Goal: Task Accomplishment & Management: Complete application form

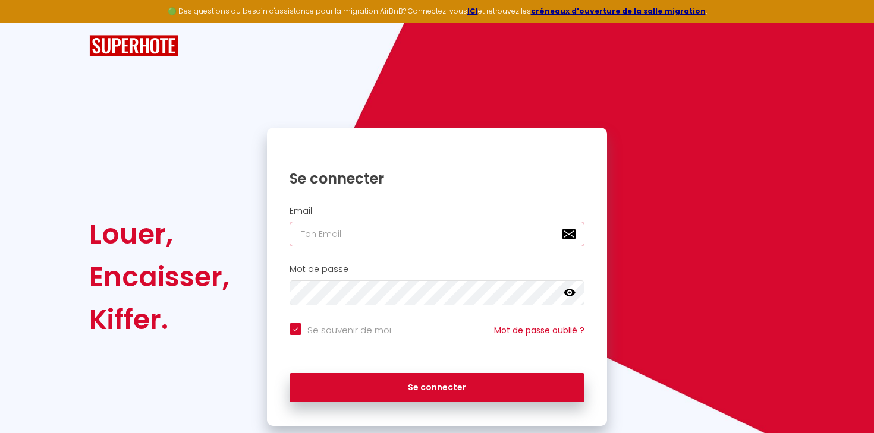
click at [365, 239] on input "email" at bounding box center [436, 234] width 295 height 25
type input "[EMAIL_ADDRESS][DOMAIN_NAME]"
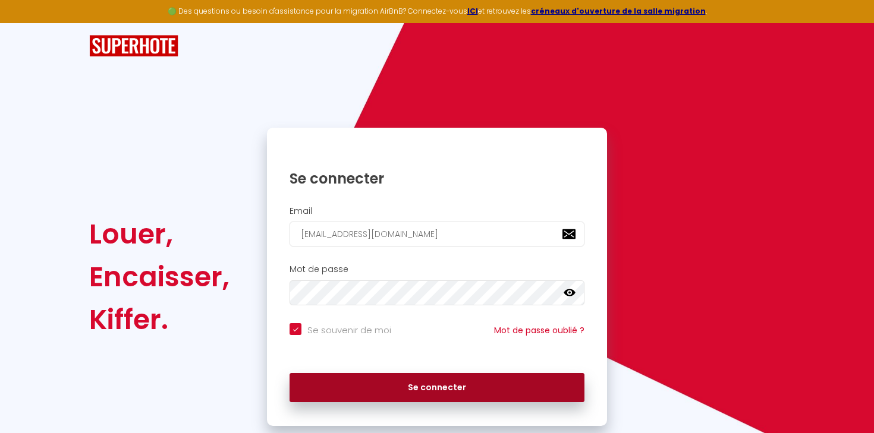
click at [398, 376] on button "Se connecter" at bounding box center [436, 388] width 295 height 30
checkbox input "true"
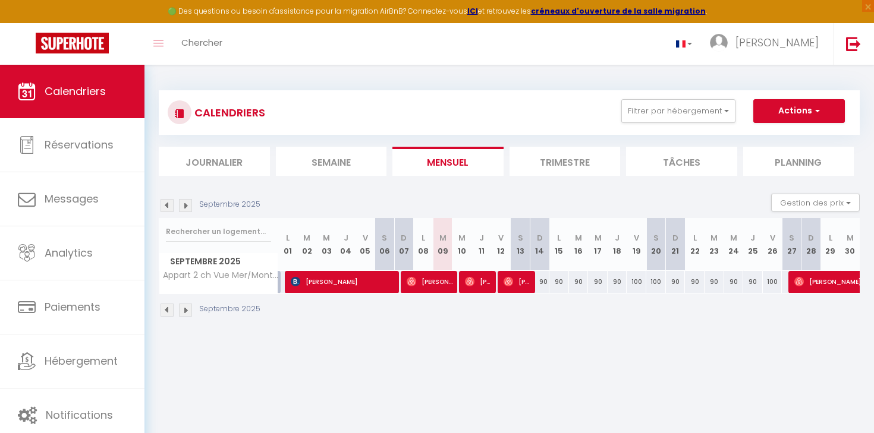
click at [595, 282] on div "90" at bounding box center [598, 282] width 20 height 22
click at [777, 111] on button "Actions" at bounding box center [799, 111] width 92 height 24
click at [779, 133] on link "Nouvelle réservation" at bounding box center [786, 139] width 103 height 18
select select
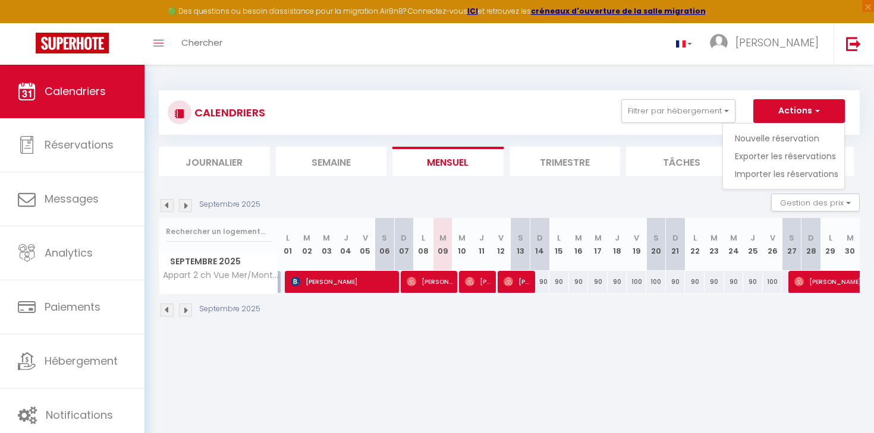
select select
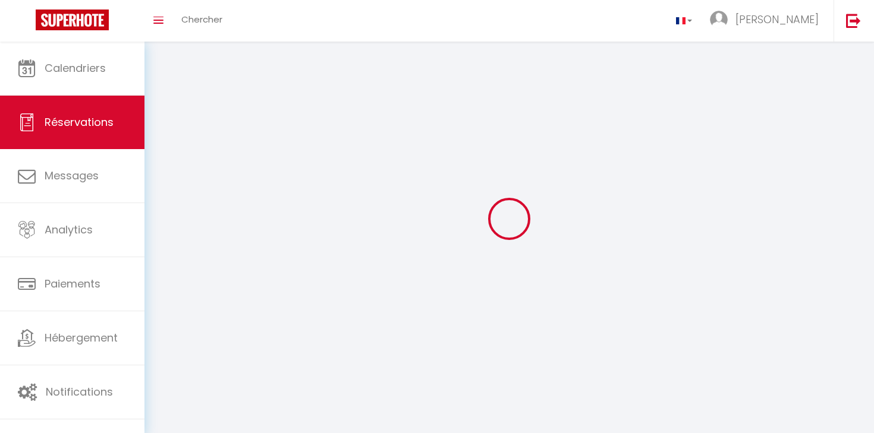
select select
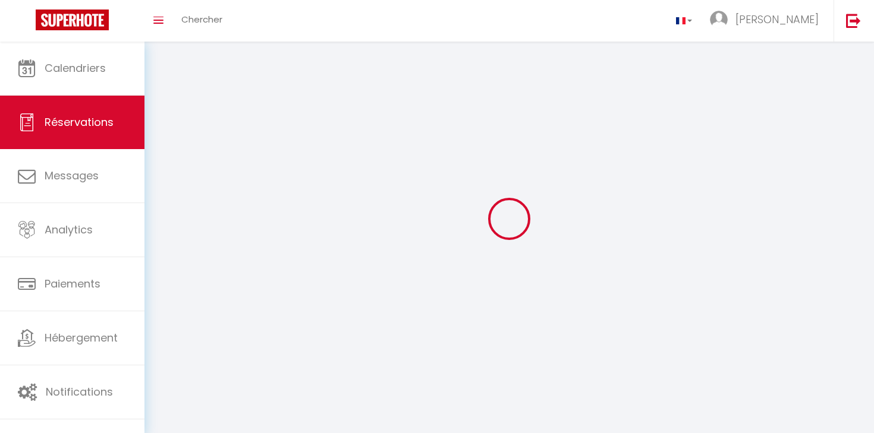
select select
checkbox input "false"
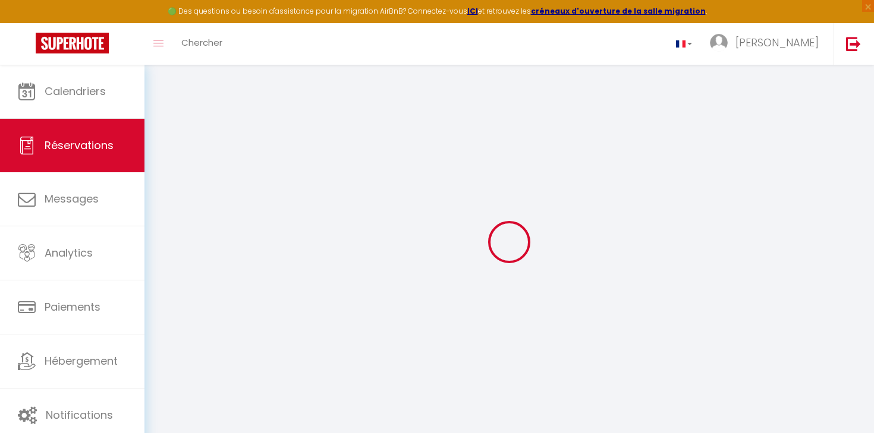
select select
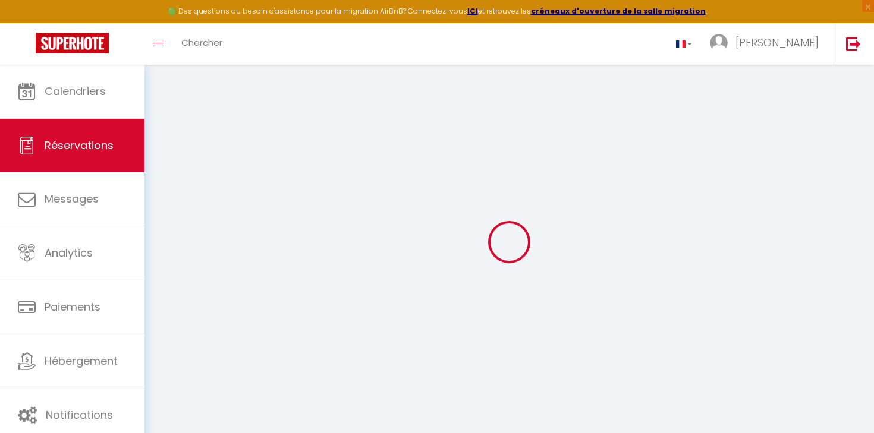
select select
checkbox input "false"
select select
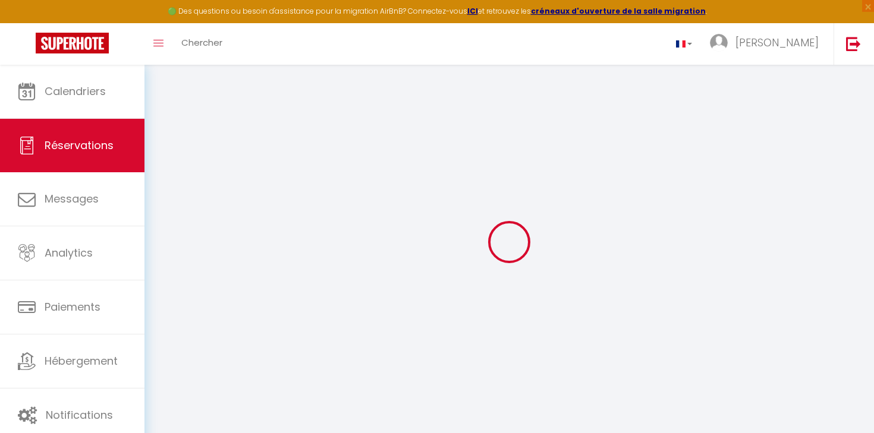
select select
checkbox input "false"
select select
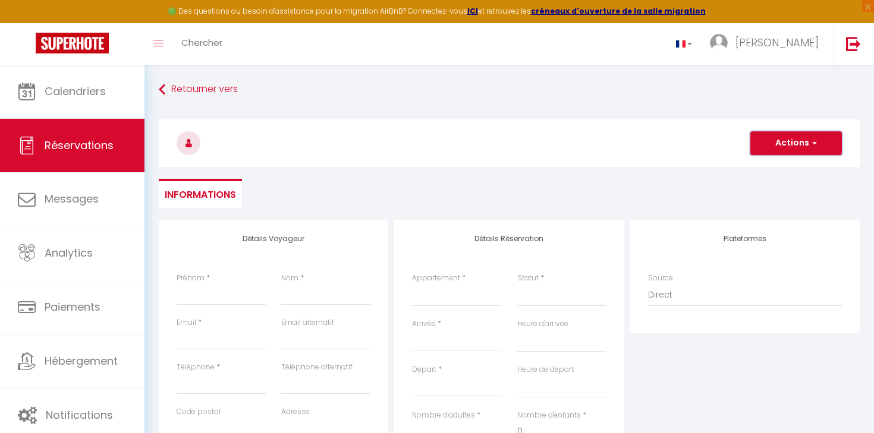
click at [777, 138] on button "Actions" at bounding box center [796, 143] width 92 height 24
click at [696, 136] on h3 at bounding box center [509, 143] width 701 height 48
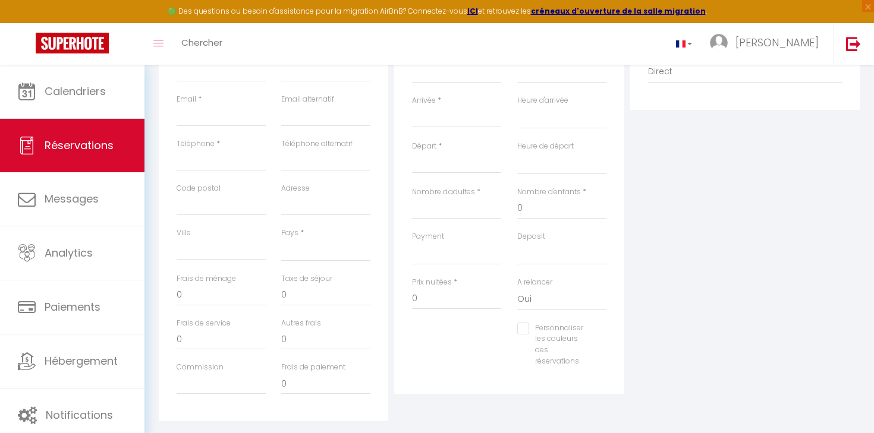
scroll to position [153, 0]
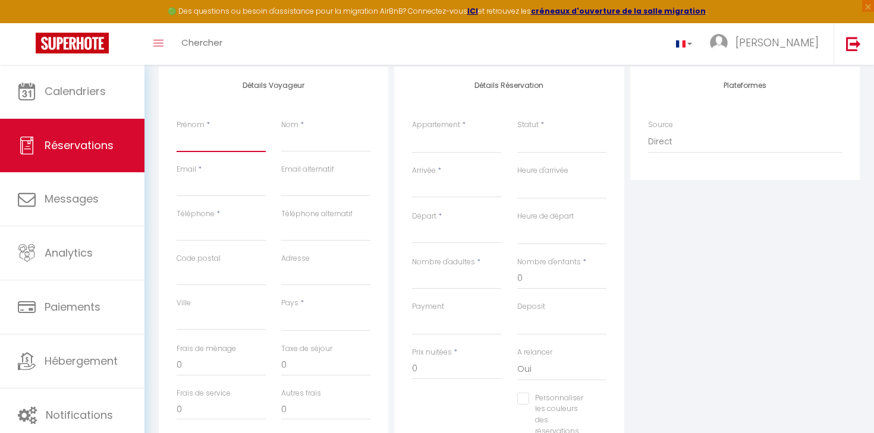
click at [247, 136] on input "Prénom" at bounding box center [221, 141] width 89 height 21
type input "[PERSON_NAME]"
type input "Landreat"
type input "[EMAIL_ADDRESS][DOMAIN_NAME]"
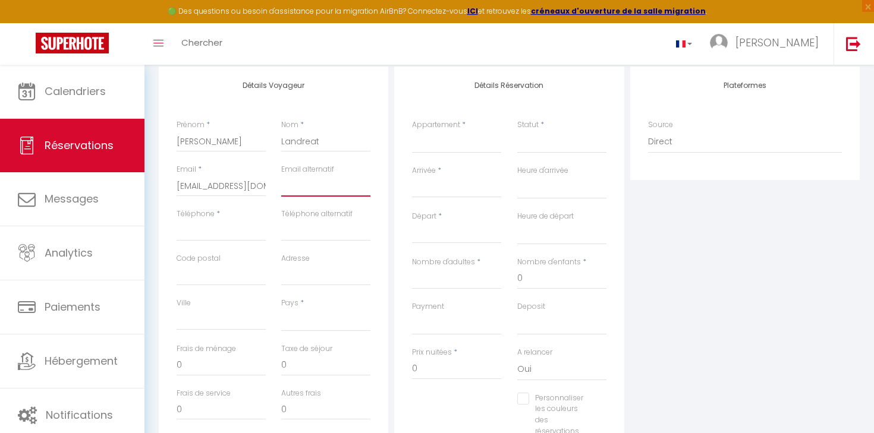
type input "0667619170"
type input "51130"
type input "[STREET_ADDRESS][PERSON_NAME]"
type input "BLANCS COTEAUX"
select select "FR"
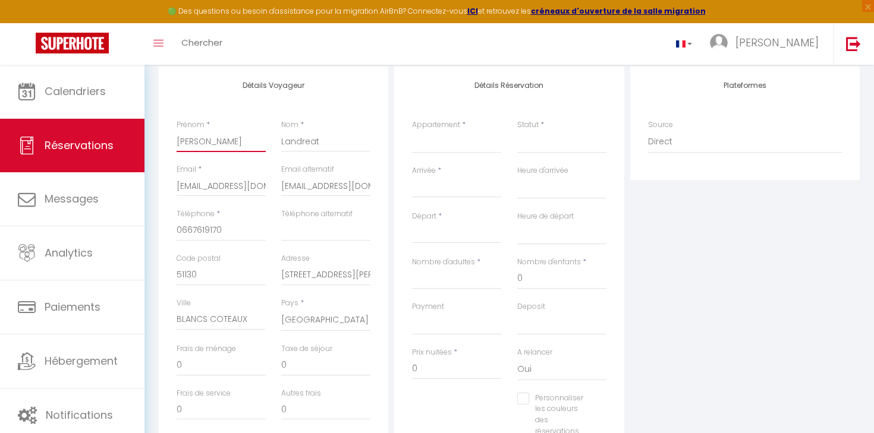
select select
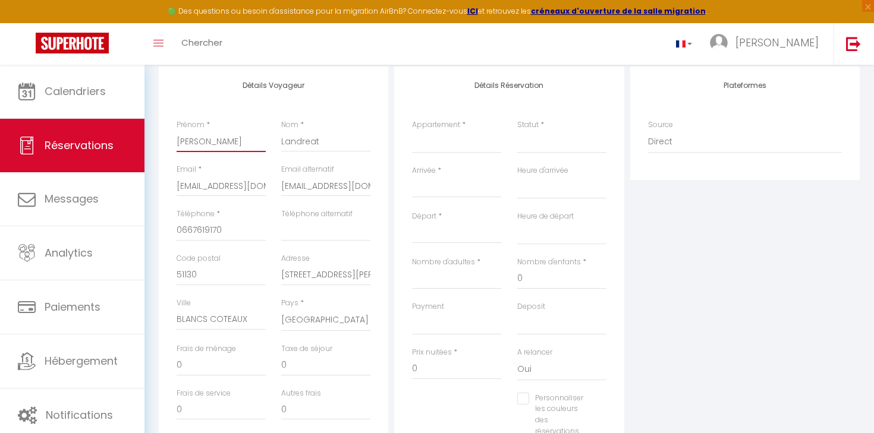
select select
checkbox input "false"
click at [308, 280] on input "[STREET_ADDRESS][PERSON_NAME]" at bounding box center [325, 275] width 89 height 21
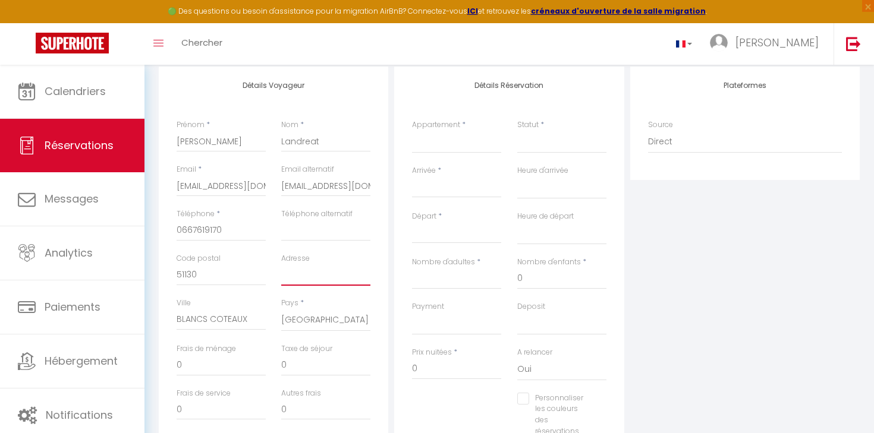
select select
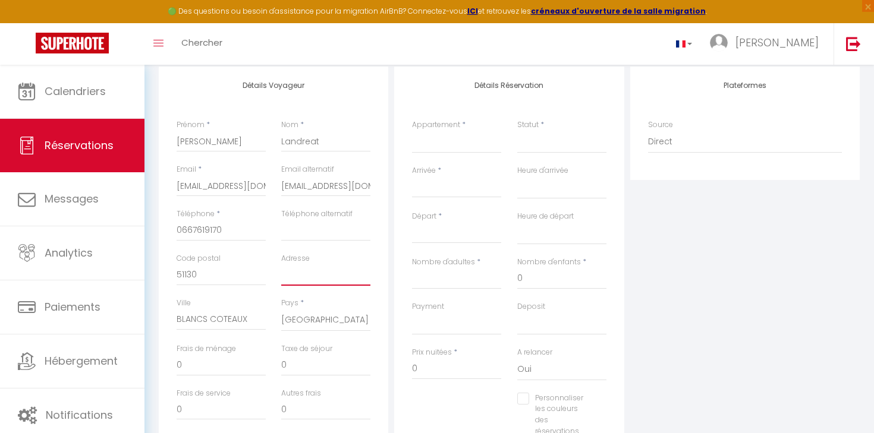
select select
checkbox input "false"
click at [237, 268] on input "51130" at bounding box center [221, 275] width 89 height 21
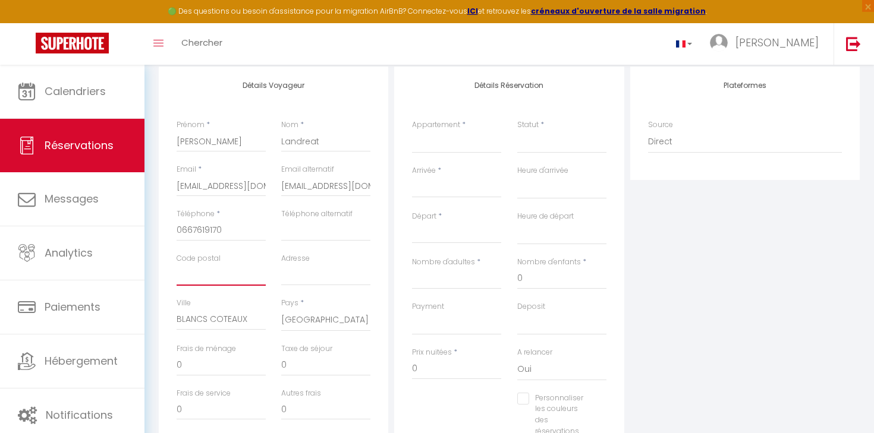
select select
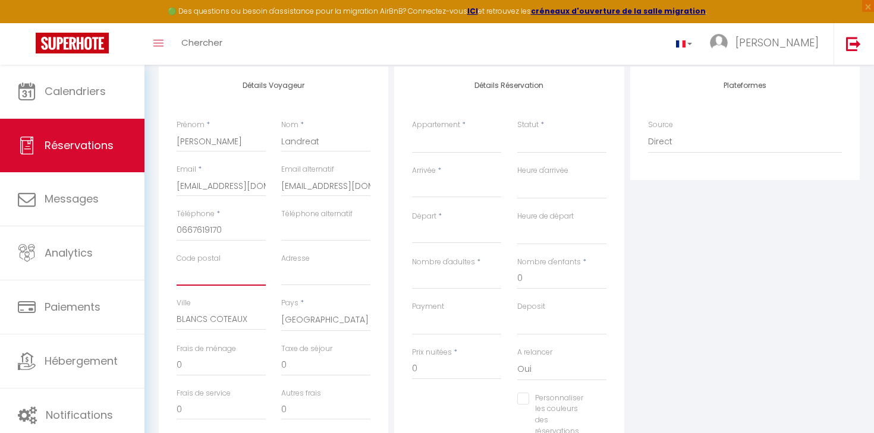
select select
checkbox input "false"
click at [330, 184] on input "[EMAIL_ADDRESS][DOMAIN_NAME]" at bounding box center [325, 185] width 89 height 21
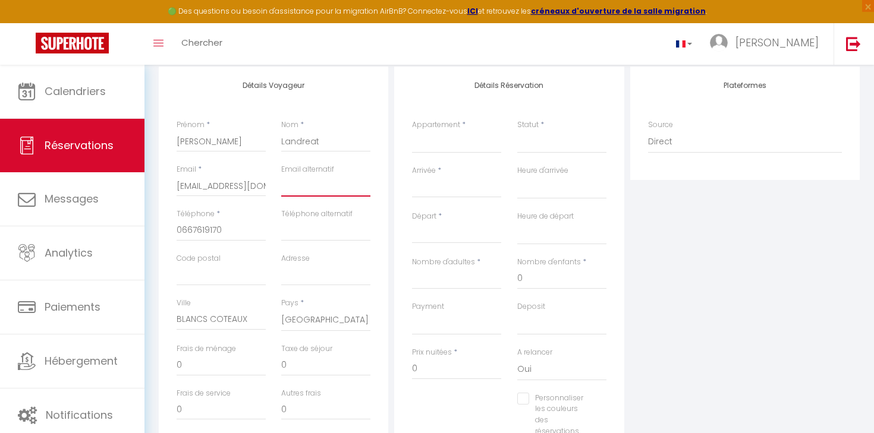
select select
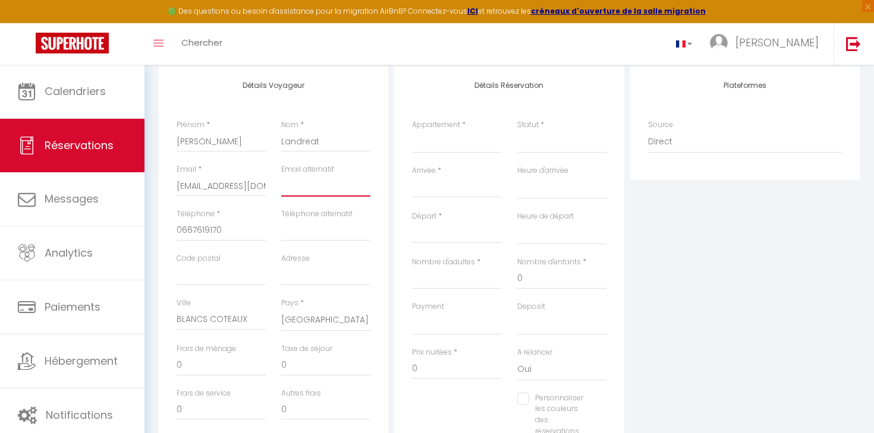
select select
checkbox input "false"
click at [241, 311] on input "BLANCS COTEAUX" at bounding box center [221, 319] width 89 height 21
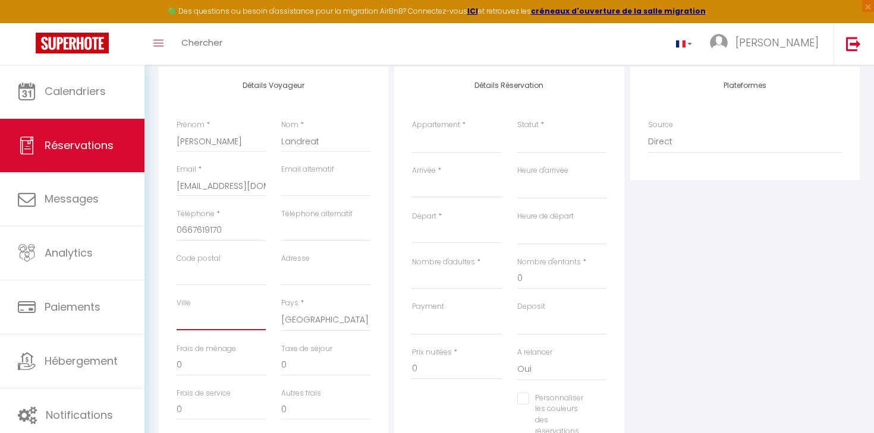
select select
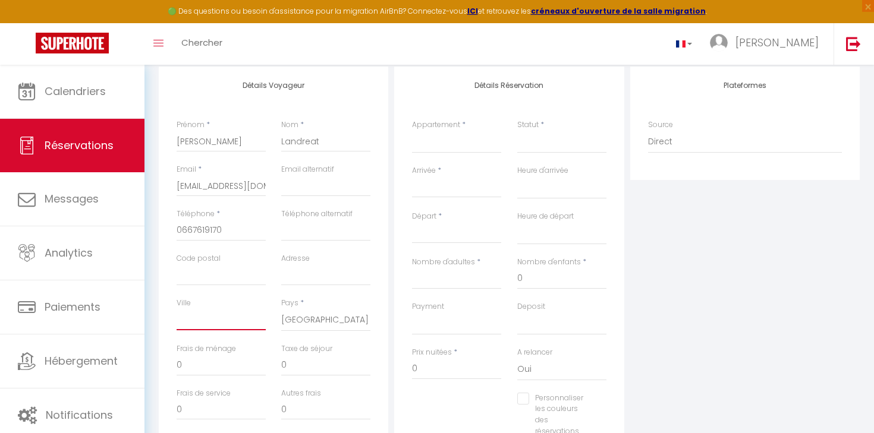
select select
checkbox input "false"
click at [257, 301] on div "Ville" at bounding box center [221, 314] width 89 height 33
click at [468, 147] on select "Appart 2 ch Vue Mer/Montagne, [GEOGRAPHIC_DATA], Parking" at bounding box center [456, 142] width 89 height 23
select select "52805"
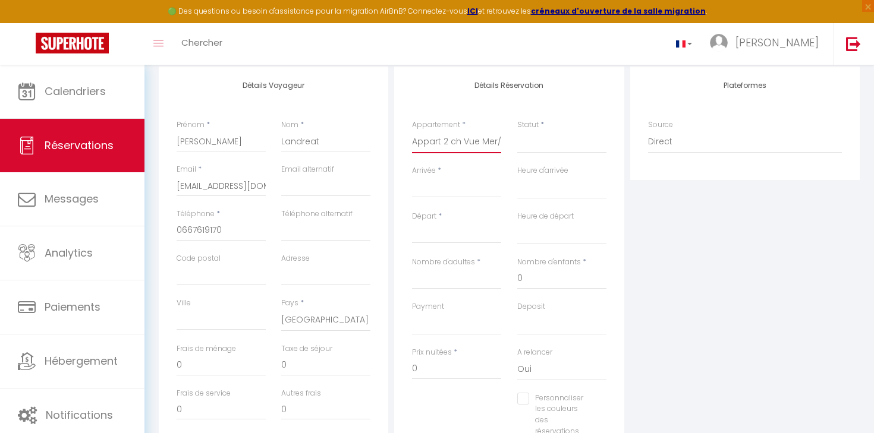
click at [412, 131] on select "Appart 2 ch Vue Mer/Montagne, [GEOGRAPHIC_DATA], Parking" at bounding box center [456, 142] width 89 height 23
select select
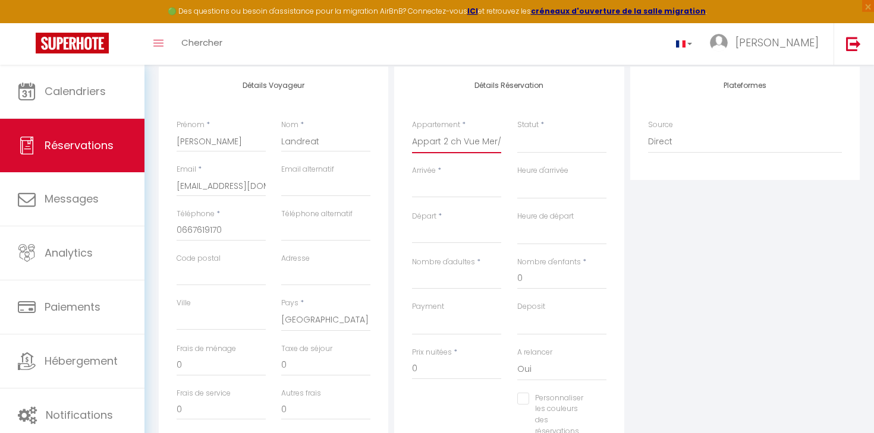
select select
checkbox input "false"
click at [544, 141] on select "Confirmé Non Confirmé [PERSON_NAME] par le voyageur No Show Request" at bounding box center [561, 142] width 89 height 23
click at [555, 143] on select "Confirmé Non Confirmé [PERSON_NAME] par le voyageur No Show Request" at bounding box center [561, 142] width 89 height 23
select select
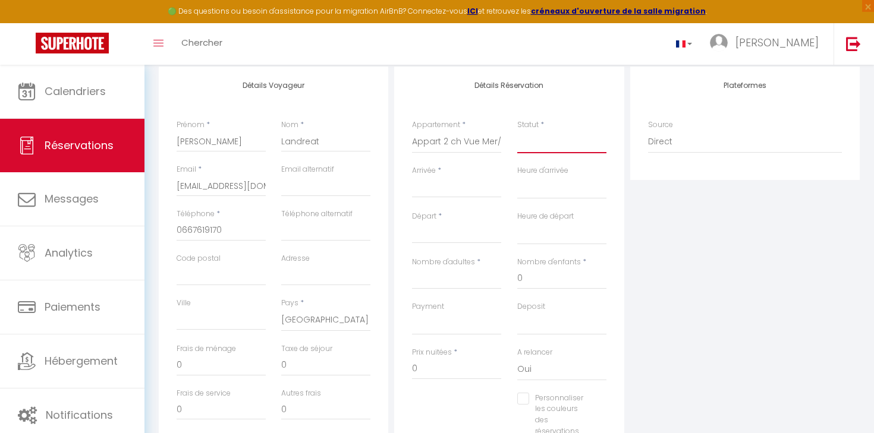
select select
checkbox input "false"
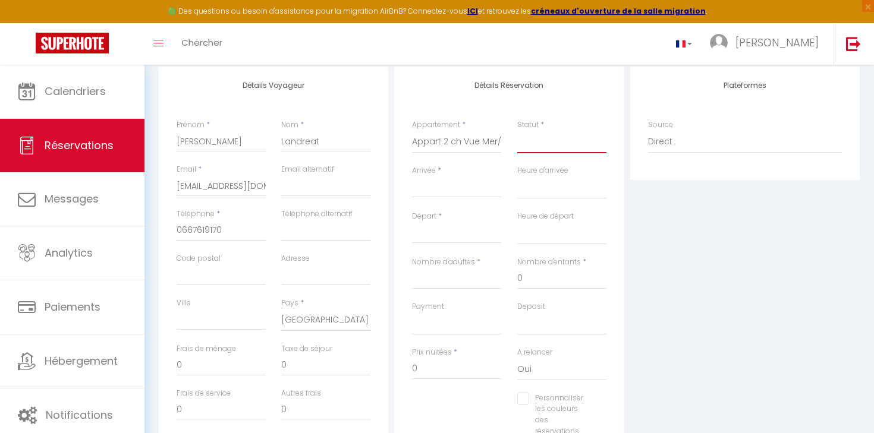
click at [546, 147] on select "Confirmé Non Confirmé [PERSON_NAME] par le voyageur No Show Request" at bounding box center [561, 142] width 89 height 23
select select "1"
click at [517, 131] on select "Confirmé Non Confirmé [PERSON_NAME] par le voyageur No Show Request" at bounding box center [561, 142] width 89 height 23
select select
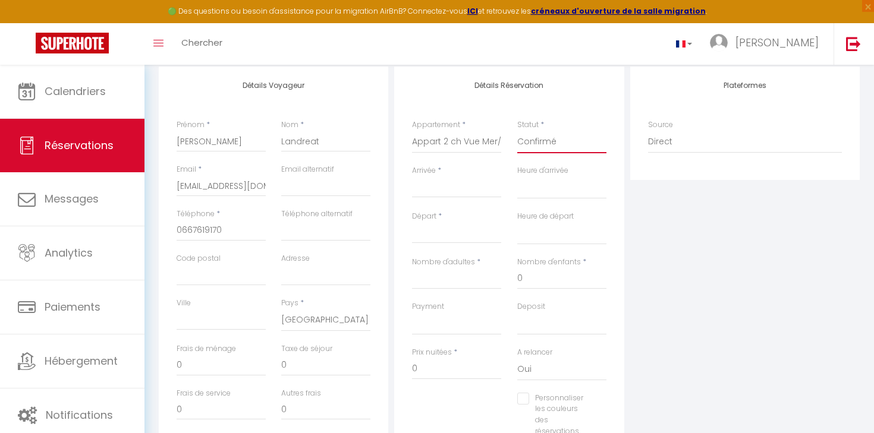
select select
checkbox input "false"
click at [465, 187] on input "Arrivée" at bounding box center [456, 188] width 89 height 15
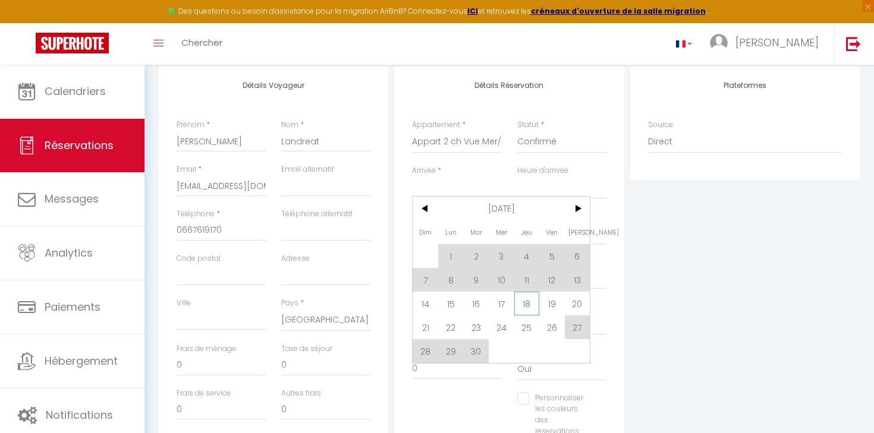
click at [530, 304] on span "18" at bounding box center [527, 304] width 26 height 24
type input "Jeu 18 Septembre 2025"
select select
type input "Ven 19 Septembre 2025"
select select
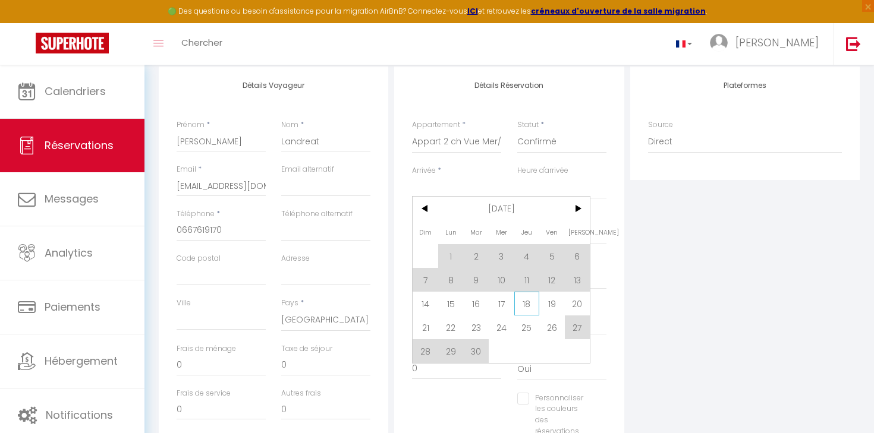
select select
checkbox input "false"
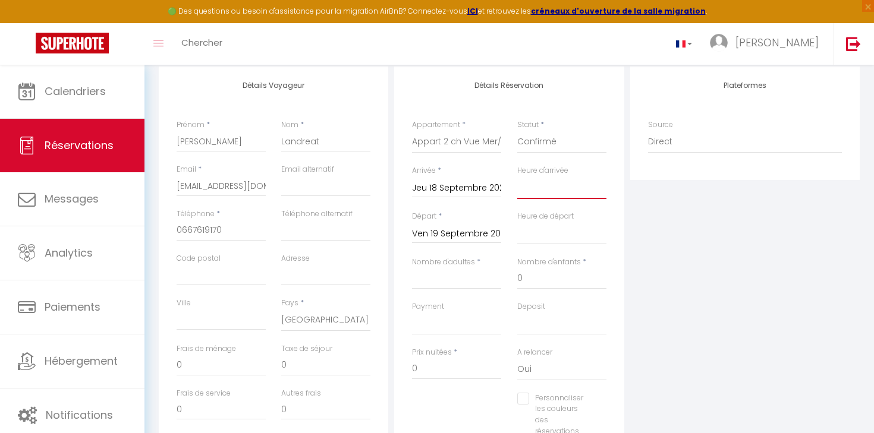
click at [558, 181] on select "00:00 00:30 01:00 01:30 02:00 02:30 03:00 03:30 04:00 04:30 05:00 05:30 06:00 0…" at bounding box center [561, 188] width 89 height 23
select select "20:00"
click at [517, 177] on select "00:00 00:30 01:00 01:30 02:00 02:30 03:00 03:30 04:00 04:30 05:00 05:30 06:00 0…" at bounding box center [561, 188] width 89 height 23
select select
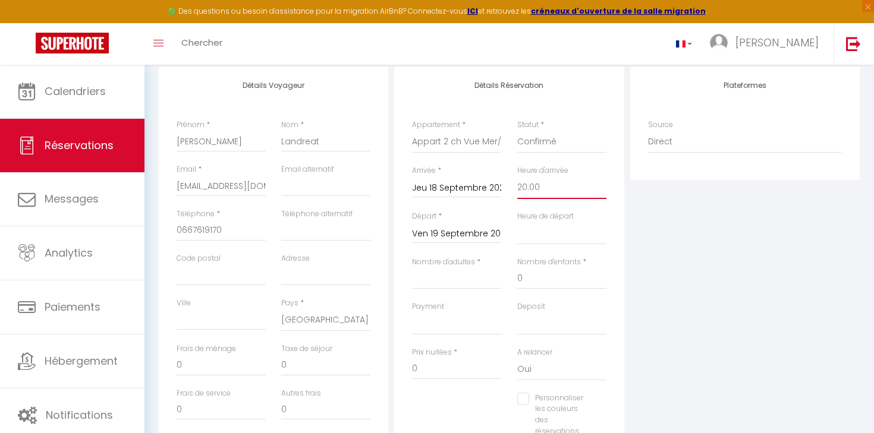
select select
checkbox input "false"
click at [539, 238] on select "00:00 00:30 01:00 01:30 02:00 02:30 03:00 03:30 04:00 04:30 05:00 05:30 06:00 0…" at bounding box center [561, 233] width 89 height 23
click at [438, 234] on input "Ven 19 Septembre 2025" at bounding box center [456, 233] width 89 height 15
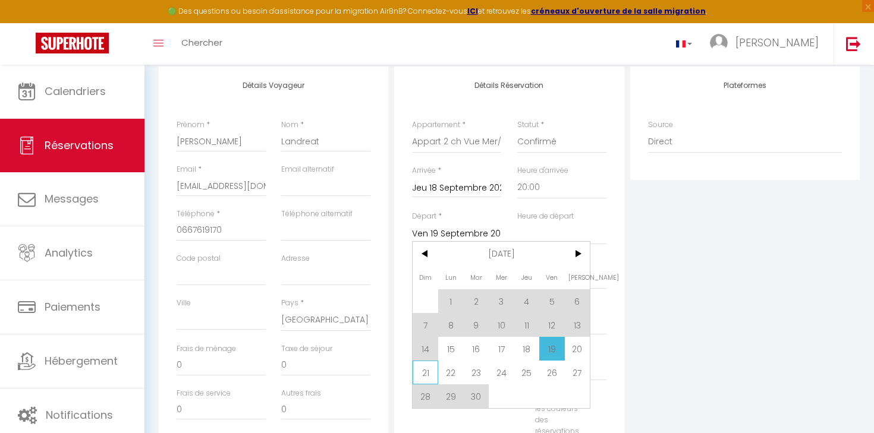
click at [424, 373] on span "21" at bounding box center [426, 373] width 26 height 24
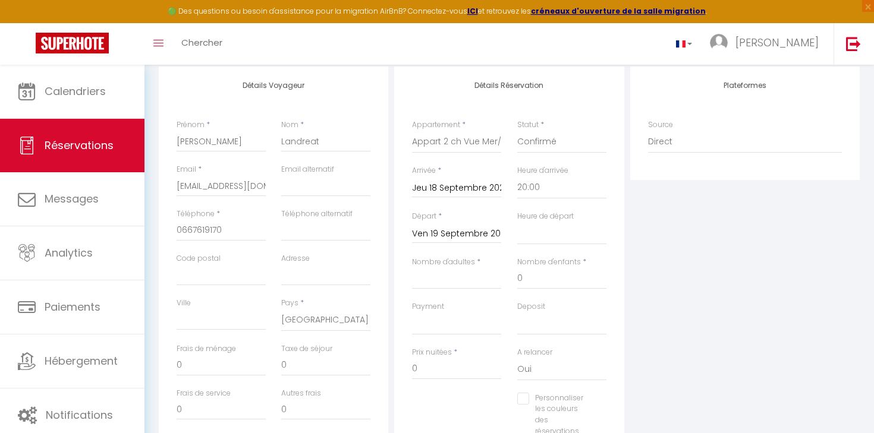
type input "Dim 21 Septembre 2025"
select select
checkbox input "false"
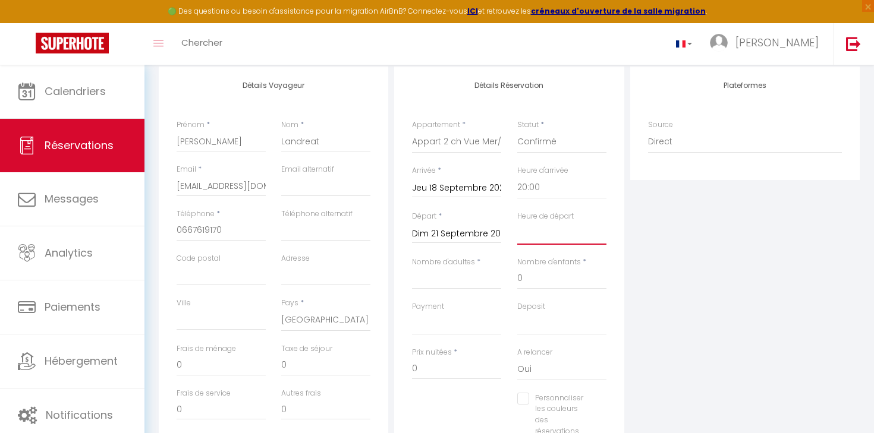
click at [555, 242] on select "00:00 00:30 01:00 01:30 02:00 02:30 03:00 03:30 04:00 04:30 05:00 05:30 06:00 0…" at bounding box center [561, 233] width 89 height 23
select select "12:00"
click at [517, 222] on select "00:00 00:30 01:00 01:30 02:00 02:30 03:00 03:30 04:00 04:30 05:00 05:30 06:00 0…" at bounding box center [561, 233] width 89 height 23
select select
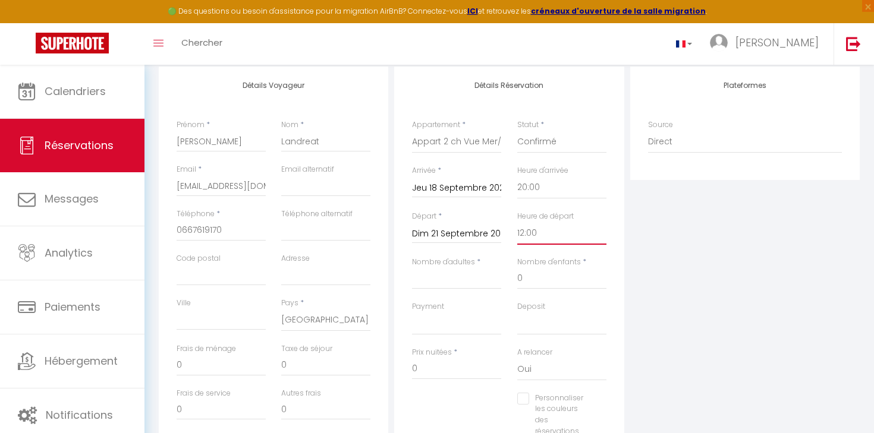
checkbox input "false"
click at [475, 286] on input "Nombre d'adultes" at bounding box center [456, 278] width 89 height 21
type input "1"
select select
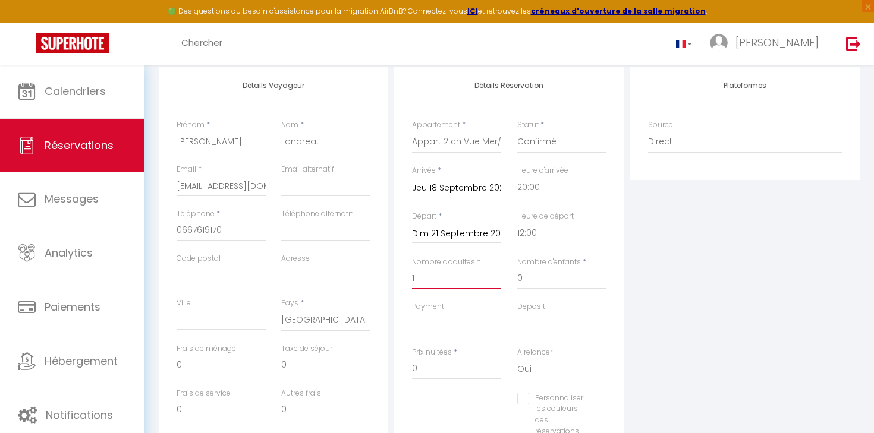
checkbox input "false"
type input "120"
type input "11.61"
select select
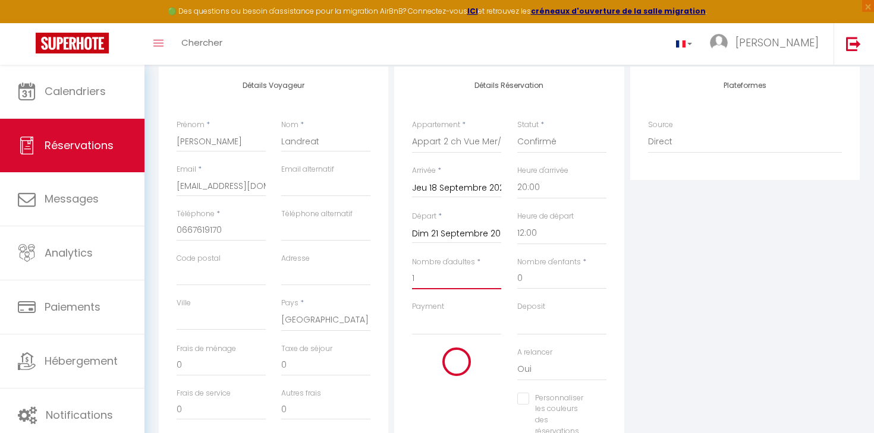
type input "290"
checkbox input "false"
type input "1"
click at [582, 305] on div "Deposit OK KO" at bounding box center [561, 318] width 89 height 34
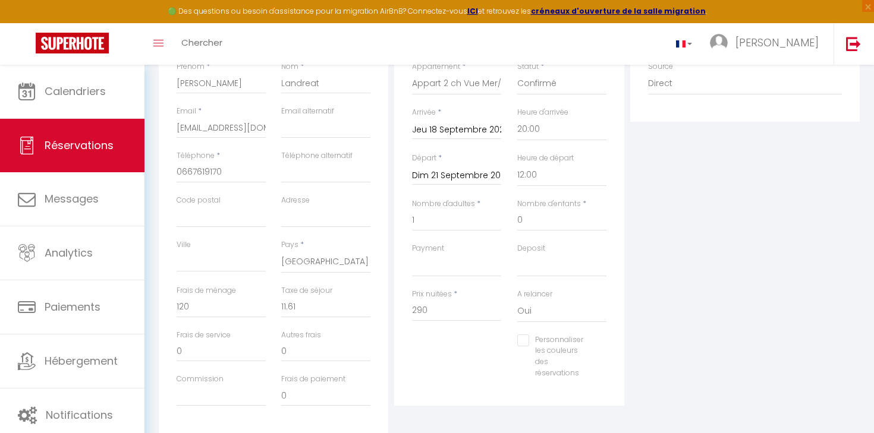
scroll to position [215, 0]
click at [457, 312] on input "290" at bounding box center [456, 307] width 89 height 21
type input "0"
select select
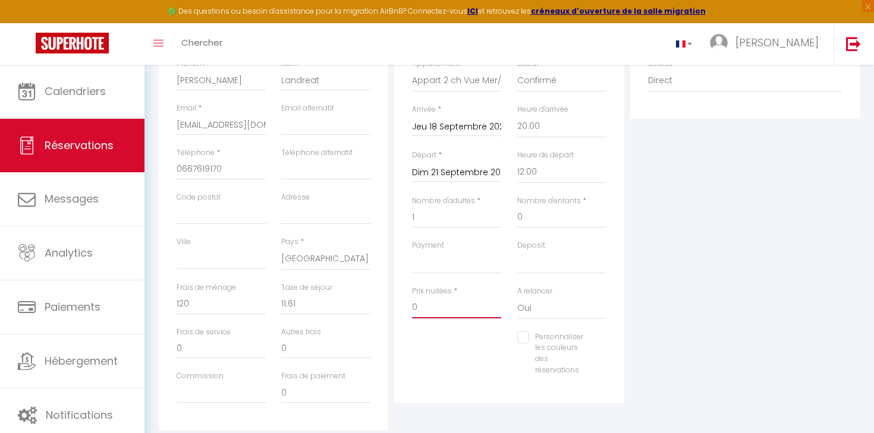
select select
checkbox input "false"
type input "0"
click at [627, 303] on div "Plateformes Source Direct [DOMAIN_NAME] [DOMAIN_NAME] Chalet montagne Expedia G…" at bounding box center [744, 217] width 235 height 425
type input "0"
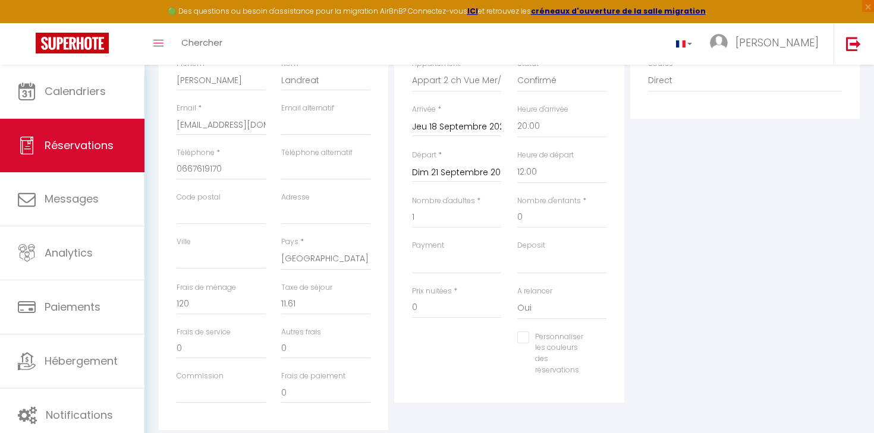
type input "0"
select select
checkbox input "false"
click at [576, 306] on select "Oui Non" at bounding box center [561, 308] width 89 height 23
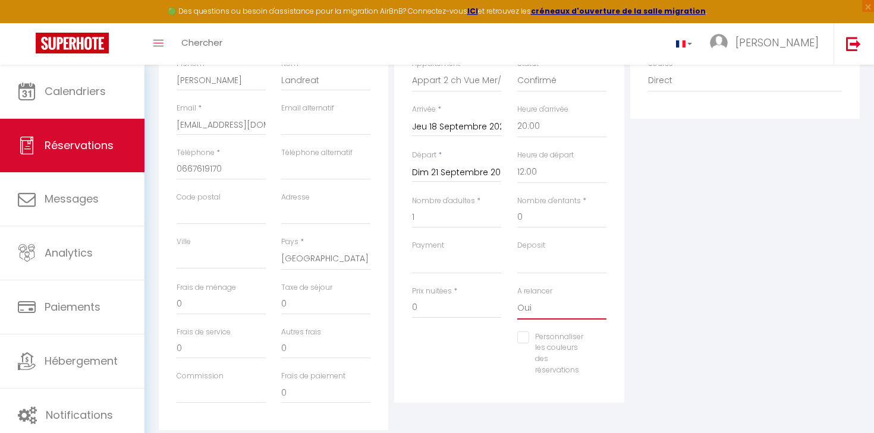
select select "0"
click at [517, 297] on select "Oui Non" at bounding box center [561, 308] width 89 height 23
select select
checkbox input "false"
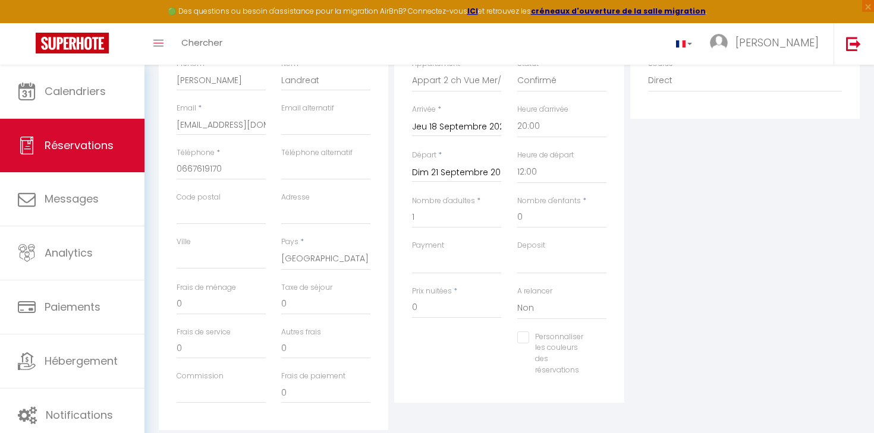
click at [645, 320] on div "Plateformes Source Direct [DOMAIN_NAME] [DOMAIN_NAME] Chalet montagne Expedia G…" at bounding box center [744, 217] width 235 height 425
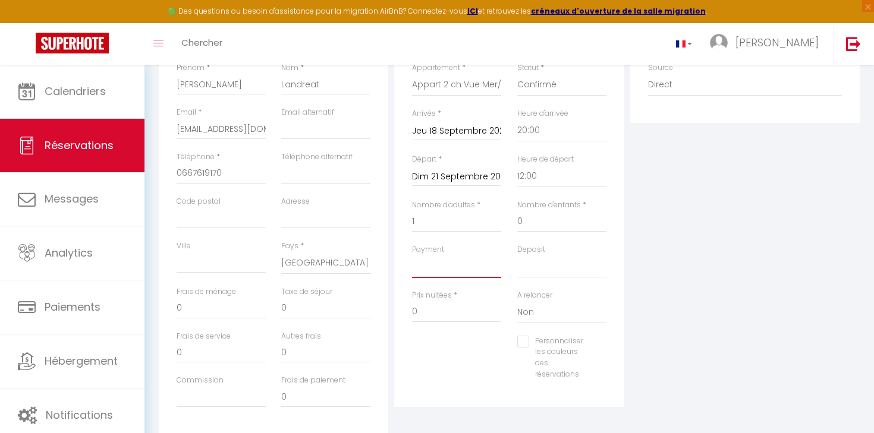
click at [445, 262] on select "OK KO" at bounding box center [456, 267] width 89 height 23
select select "12"
click at [412, 256] on select "OK KO" at bounding box center [456, 267] width 89 height 23
select select
checkbox input "false"
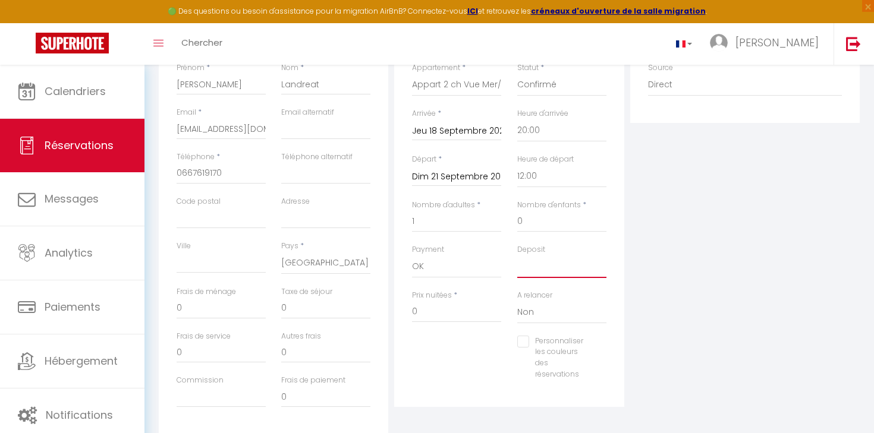
click at [547, 263] on select "OK KO" at bounding box center [561, 267] width 89 height 23
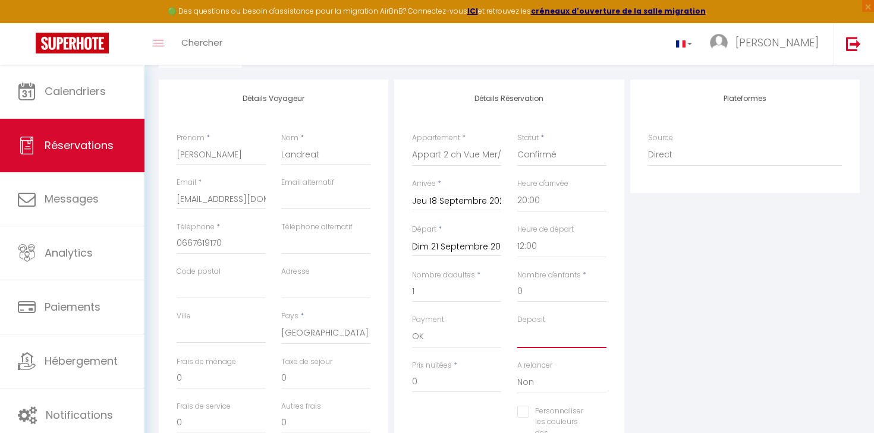
scroll to position [139, 0]
click at [540, 349] on div "Deposit OK KO" at bounding box center [561, 339] width 105 height 46
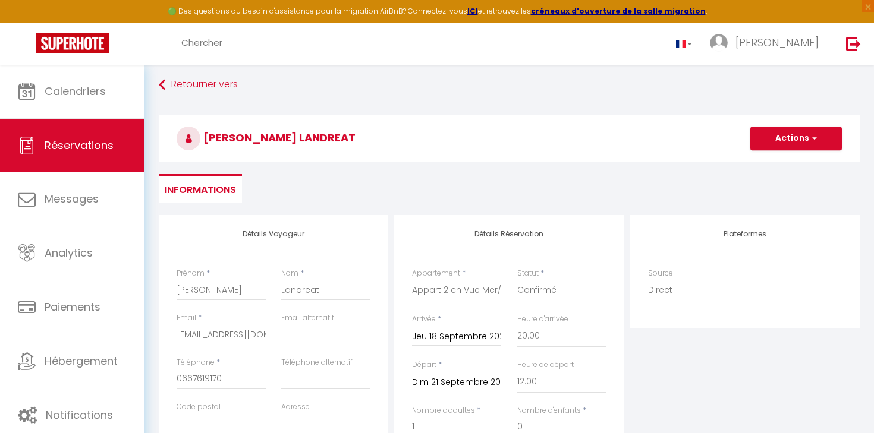
scroll to position [0, 0]
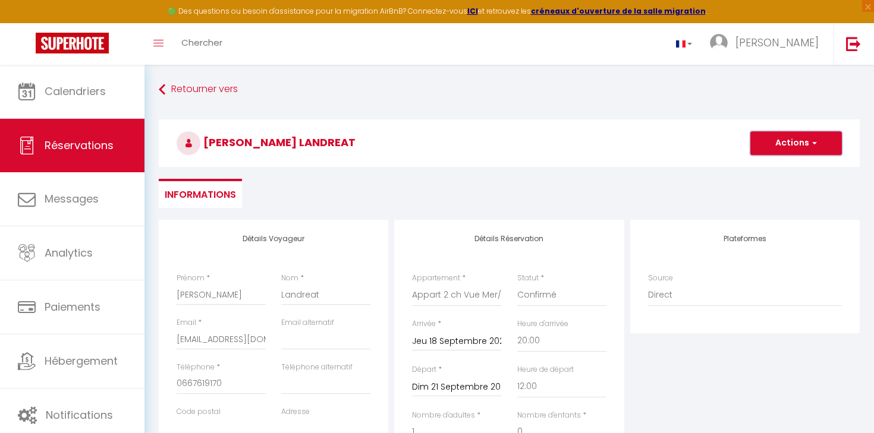
click at [811, 143] on span "button" at bounding box center [812, 143] width 7 height 11
click at [806, 168] on link "Enregistrer" at bounding box center [784, 169] width 94 height 15
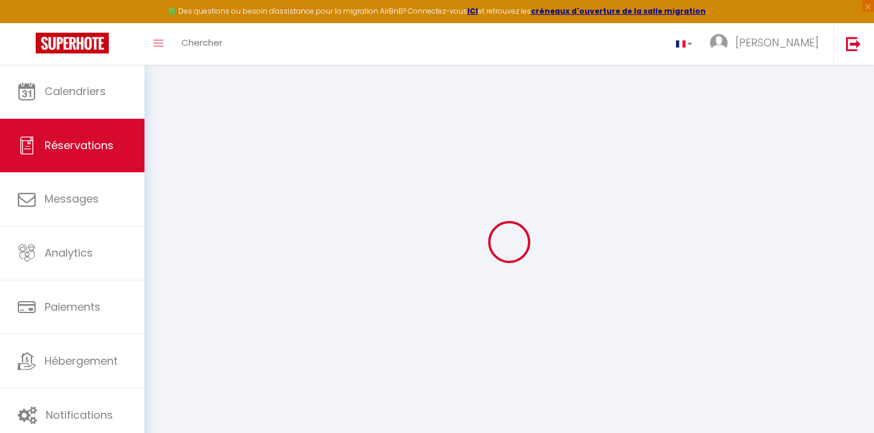
select select "not_cancelled"
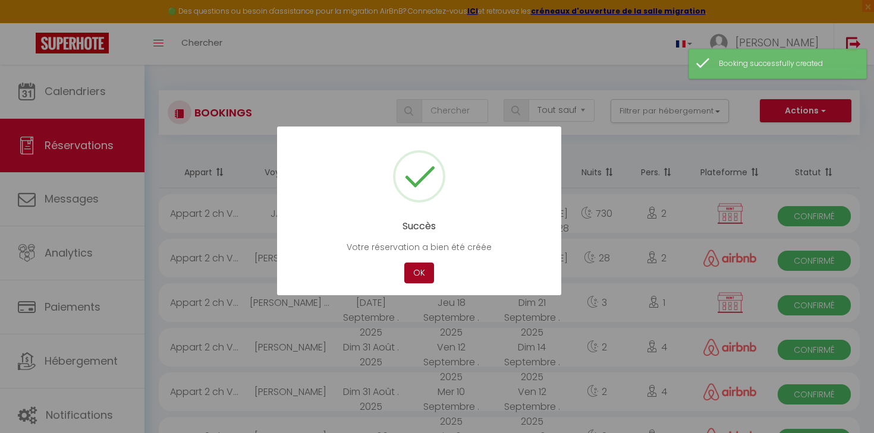
click at [426, 263] on button "OK" at bounding box center [419, 273] width 30 height 21
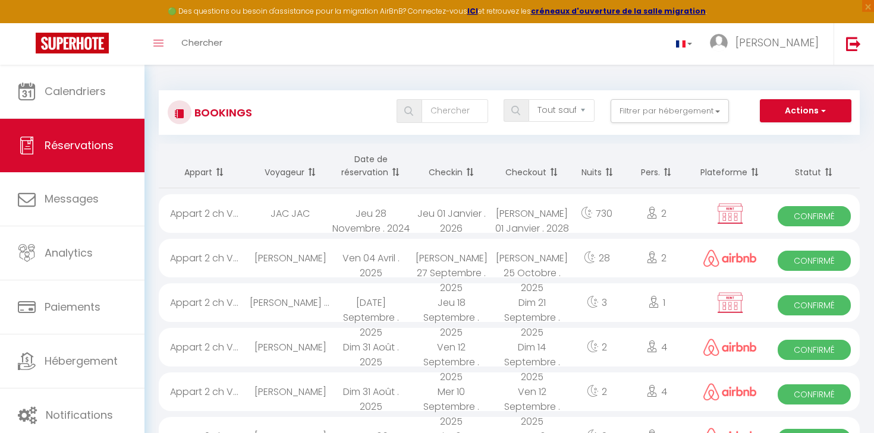
click at [344, 308] on div "[DATE] Septembre . 2025" at bounding box center [370, 303] width 81 height 39
select select "OK"
select select "KO"
select select "0"
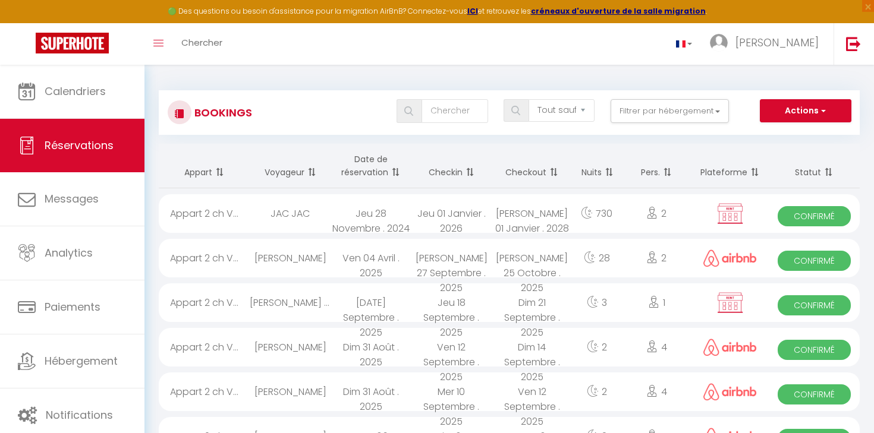
select select "0"
select select
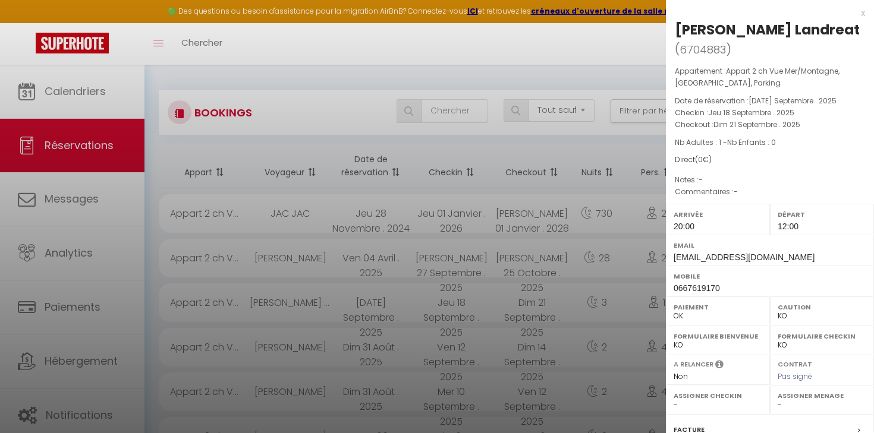
click at [616, 86] on div at bounding box center [437, 216] width 874 height 433
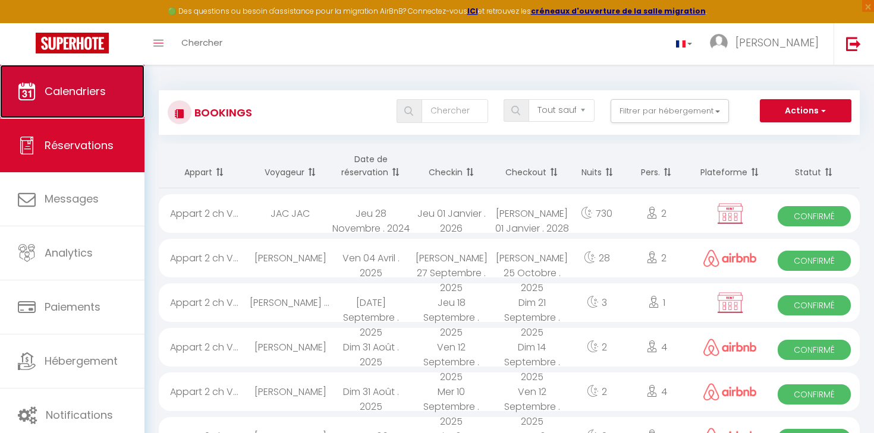
click at [78, 95] on span "Calendriers" at bounding box center [75, 91] width 61 height 15
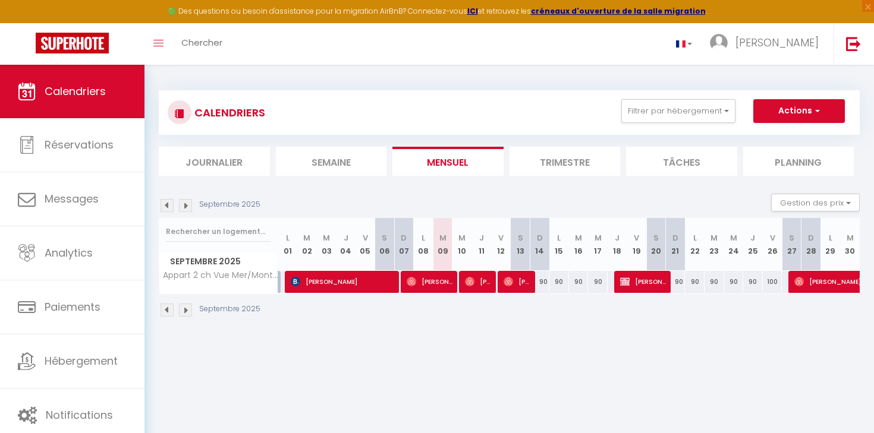
click at [595, 282] on div "90" at bounding box center [598, 282] width 20 height 22
click at [796, 113] on button "Actions" at bounding box center [799, 111] width 92 height 24
click at [711, 97] on div "CALENDRIERS Filtrer par hébergement Antibes [MEDICAL_DATA] Appart 2 ch Vue Mer/…" at bounding box center [509, 112] width 701 height 45
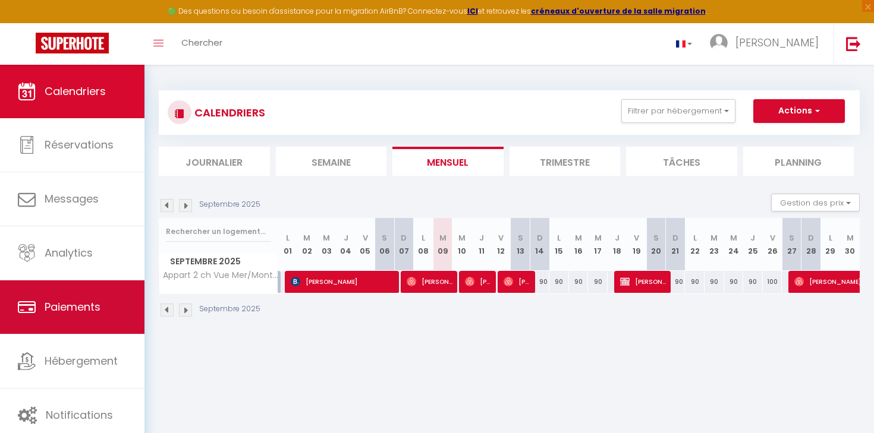
scroll to position [65, 0]
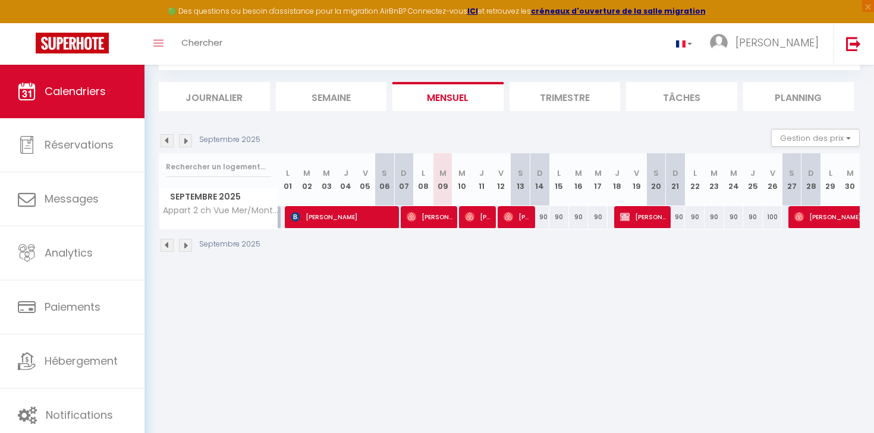
click at [556, 307] on body "🟢 Des questions ou besoin d'assistance pour la migration AirBnB? Connectez-vous…" at bounding box center [437, 216] width 874 height 433
click at [651, 221] on span "[PERSON_NAME] Landreat" at bounding box center [643, 217] width 46 height 23
select select "OK"
select select "KO"
select select "0"
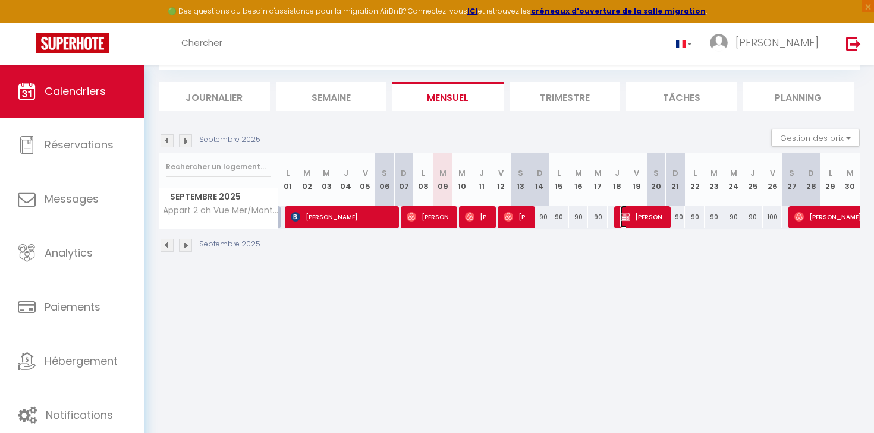
select select "0"
select select
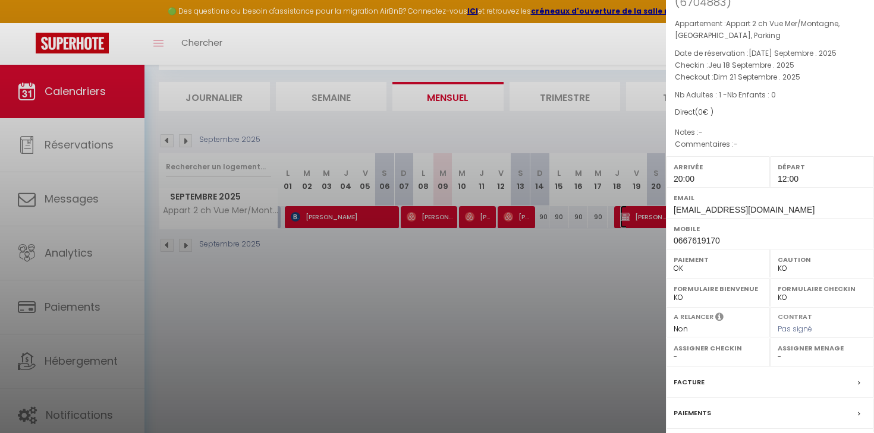
scroll to position [133, 0]
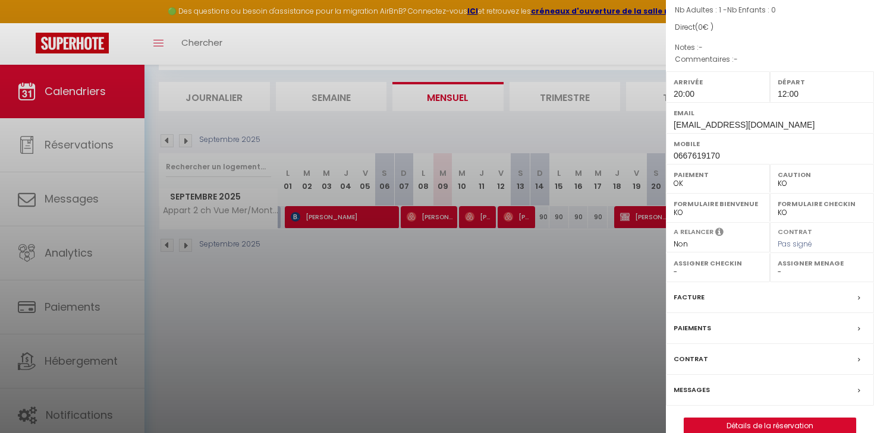
click at [573, 298] on div at bounding box center [437, 216] width 874 height 433
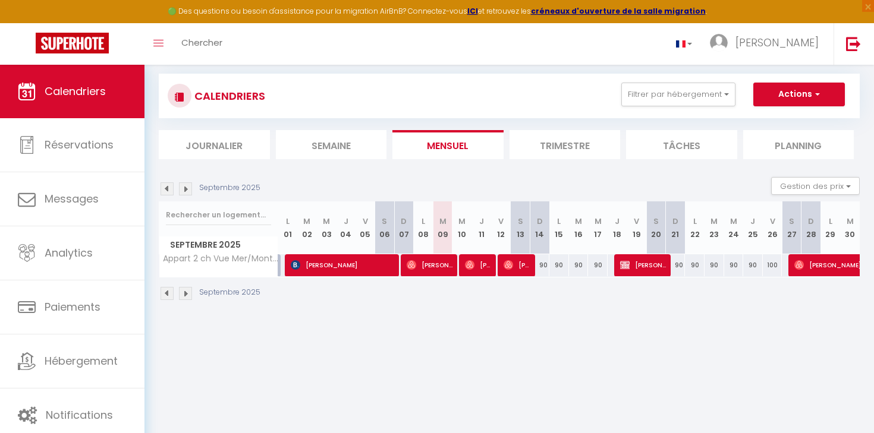
scroll to position [0, 0]
